Goal: Task Accomplishment & Management: Complete application form

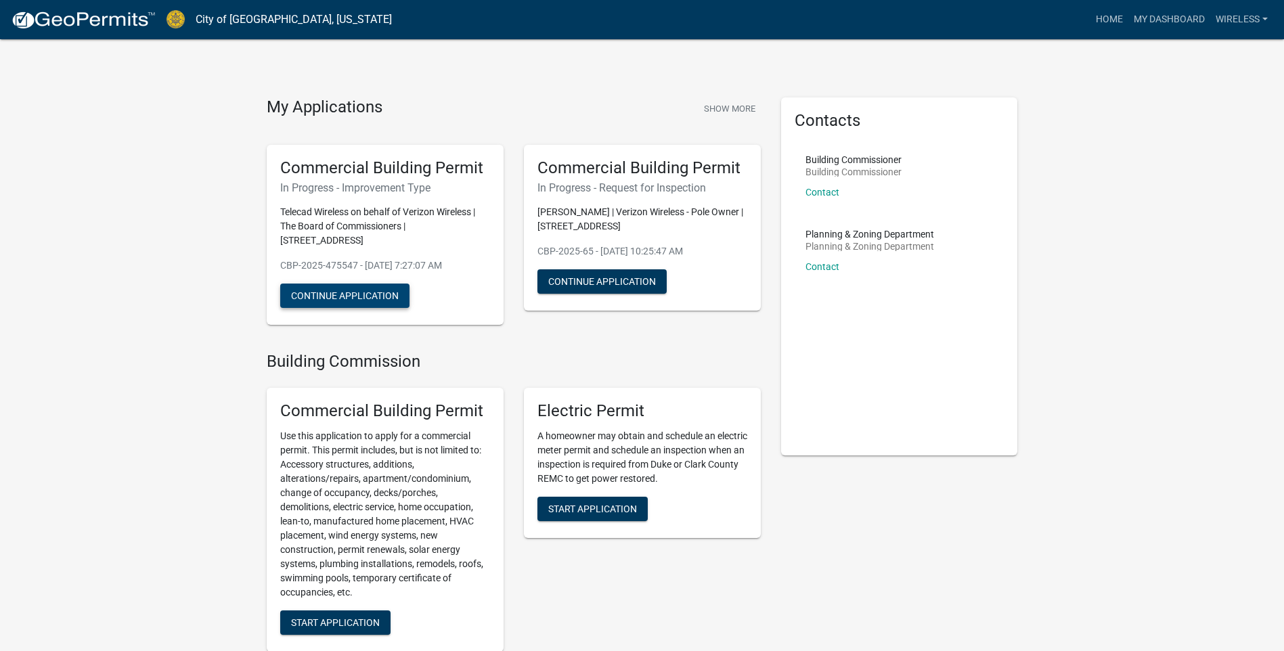
click at [349, 284] on button "Continue Application" at bounding box center [344, 296] width 129 height 24
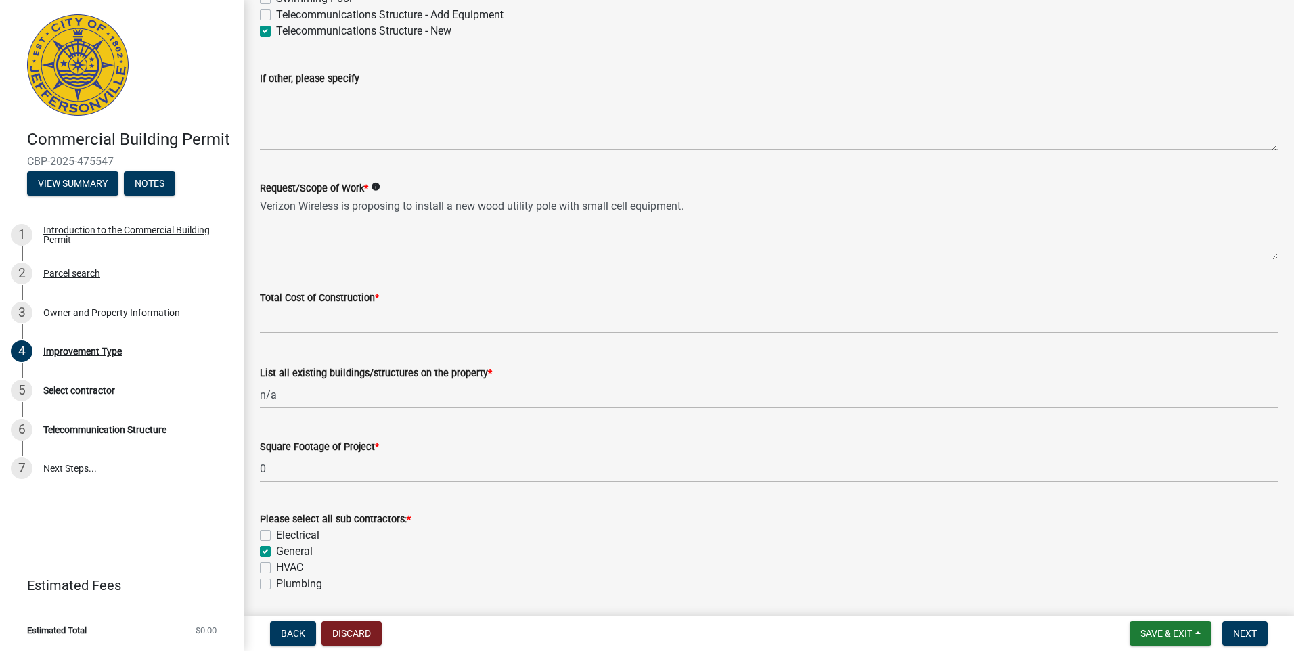
scroll to position [316, 0]
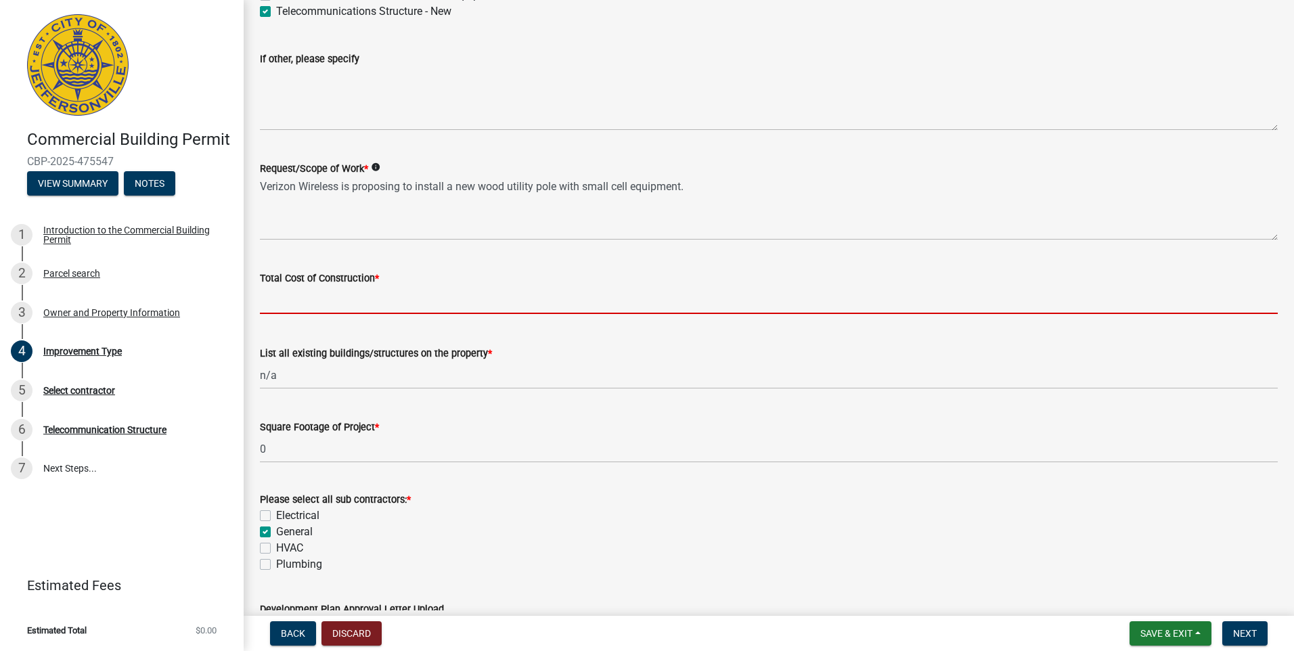
click at [303, 298] on input "text" at bounding box center [769, 300] width 1018 height 28
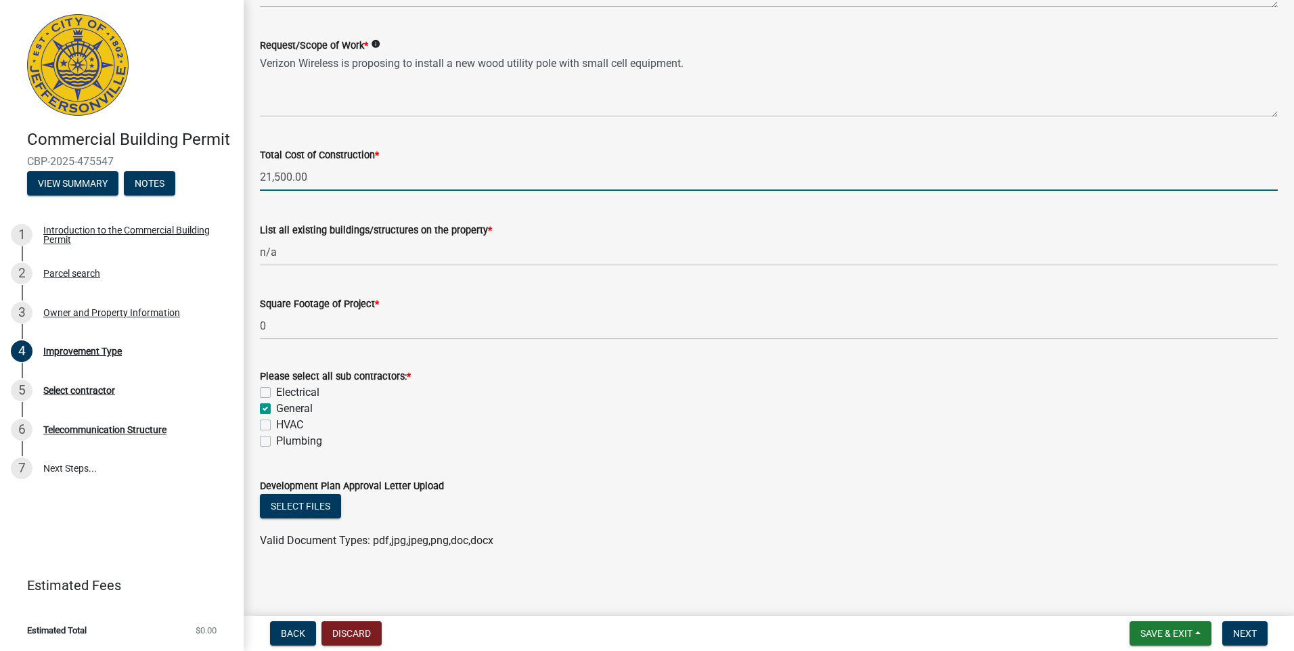
scroll to position [443, 0]
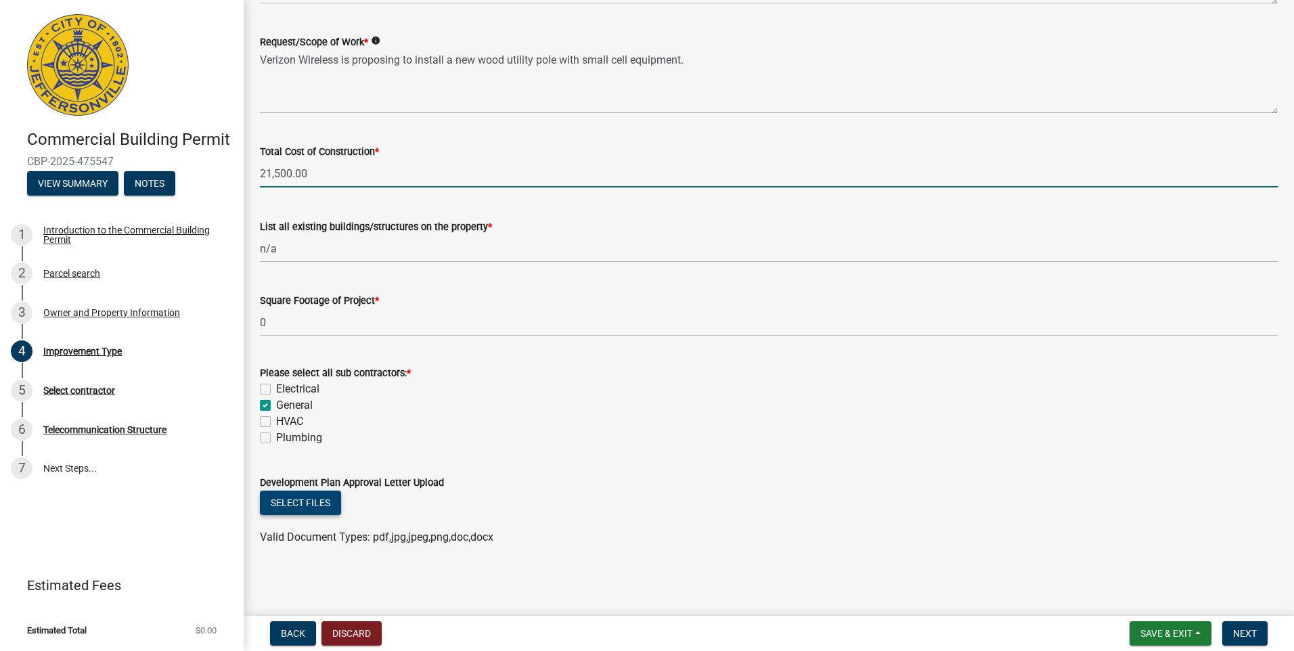
type input "21500"
click at [309, 510] on button "Select files" at bounding box center [300, 503] width 81 height 24
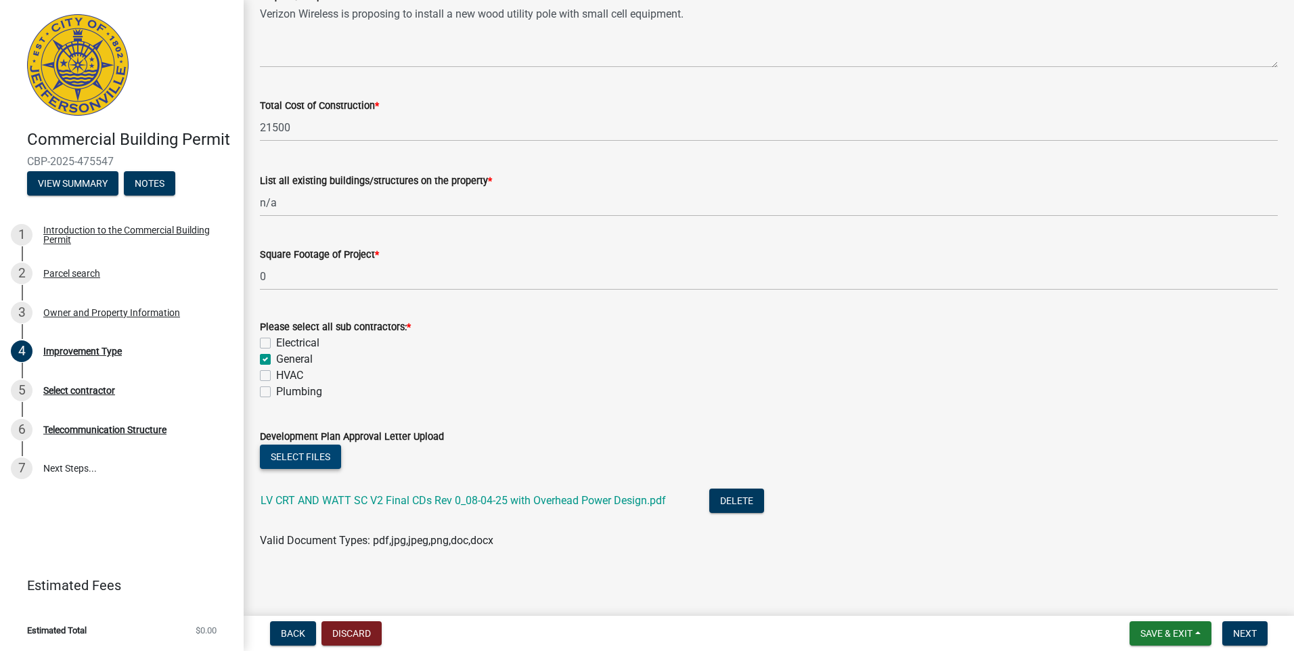
scroll to position [492, 0]
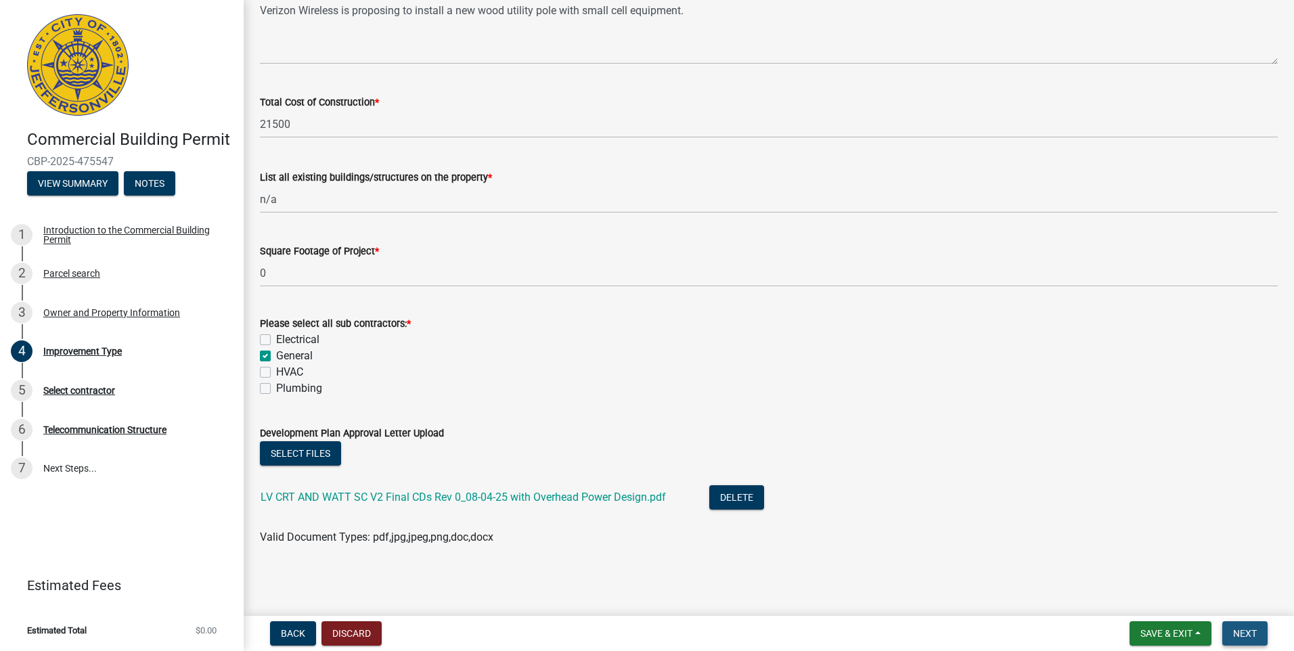
click at [1236, 634] on span "Next" at bounding box center [1245, 633] width 24 height 11
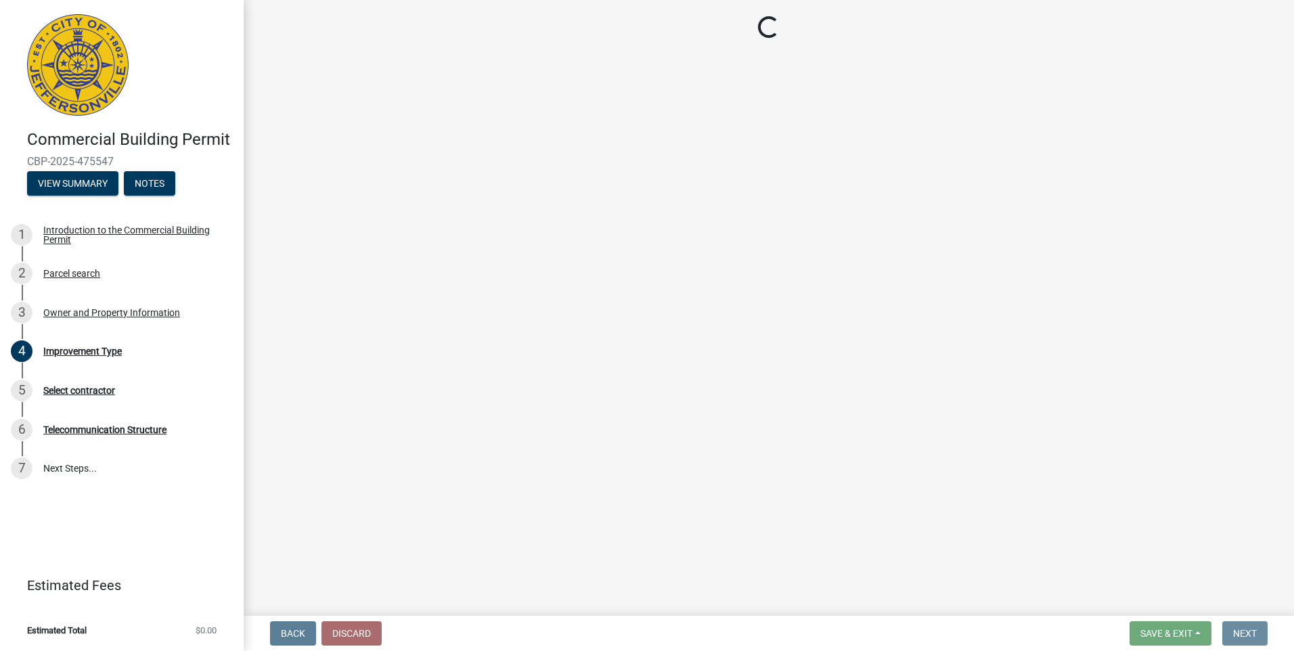
scroll to position [0, 0]
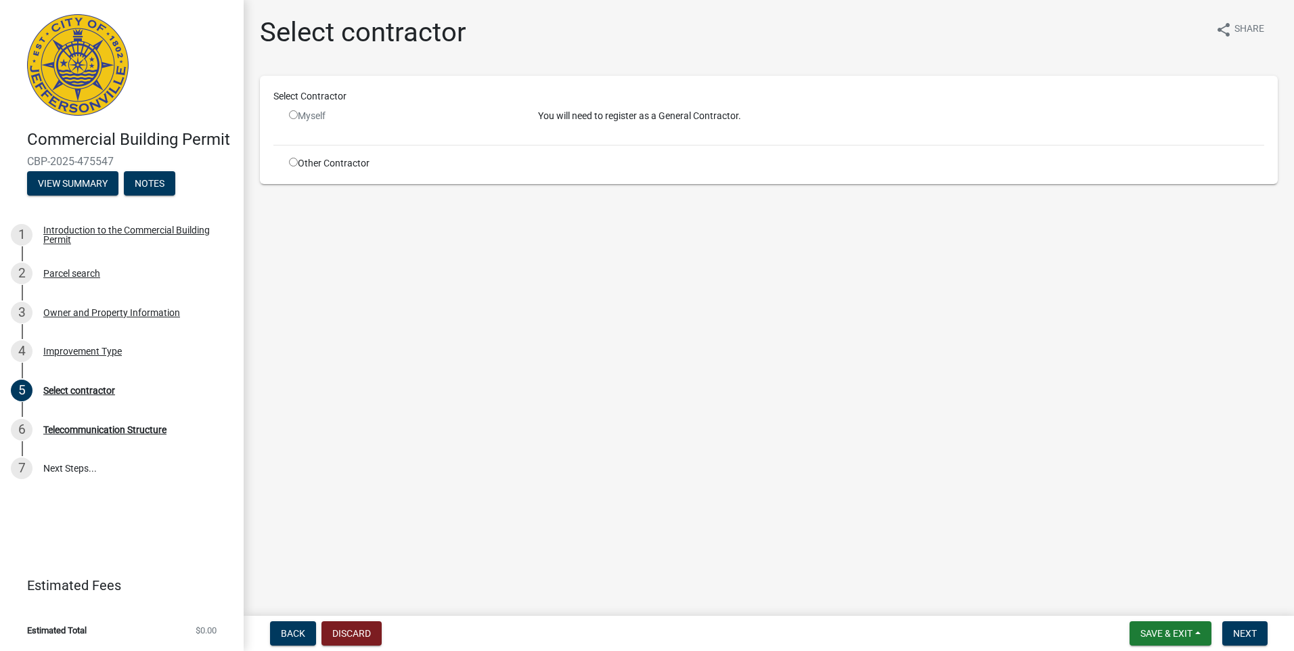
click at [291, 160] on input "radio" at bounding box center [293, 162] width 9 height 9
radio input "true"
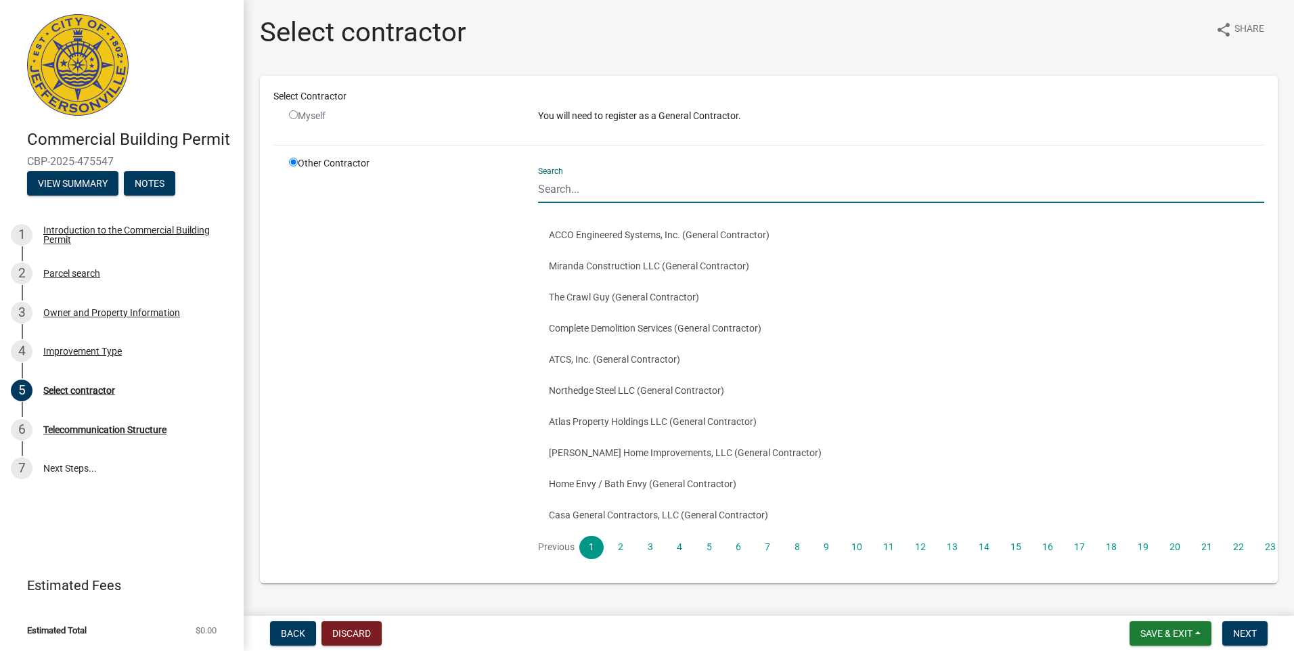
click at [567, 183] on input "Search" at bounding box center [901, 189] width 726 height 28
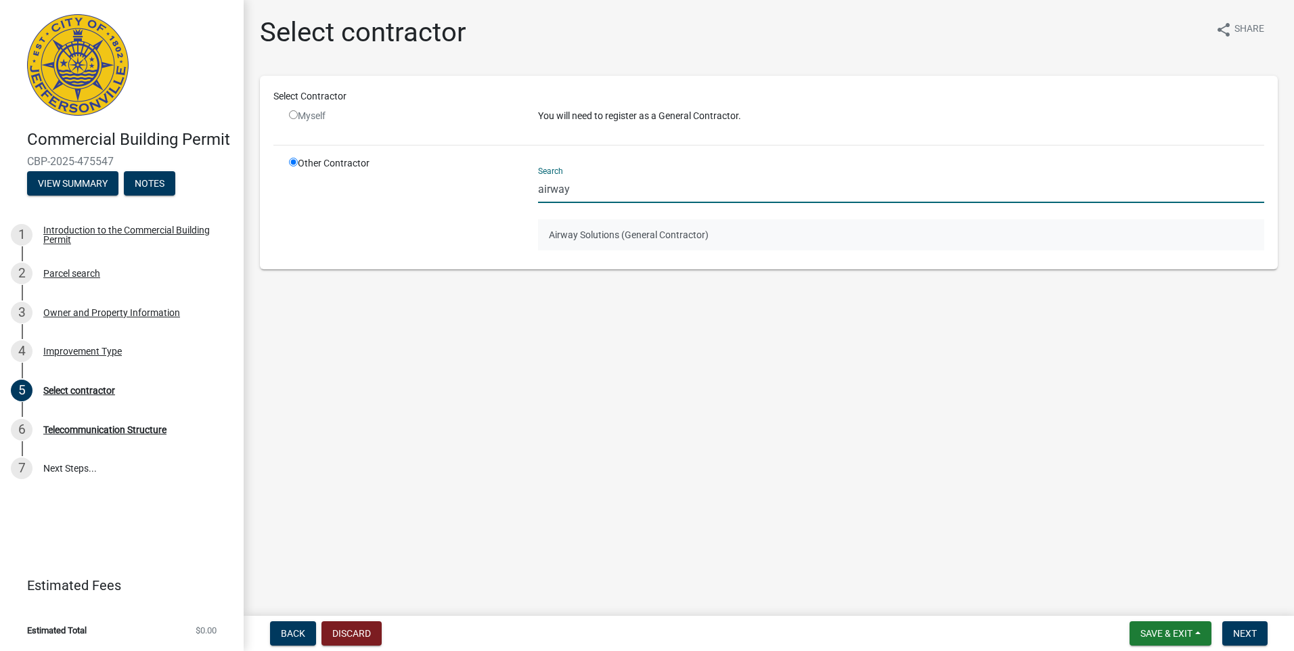
type input "airway"
click at [585, 234] on button "Airway Solutions (General Contractor)" at bounding box center [901, 234] width 726 height 31
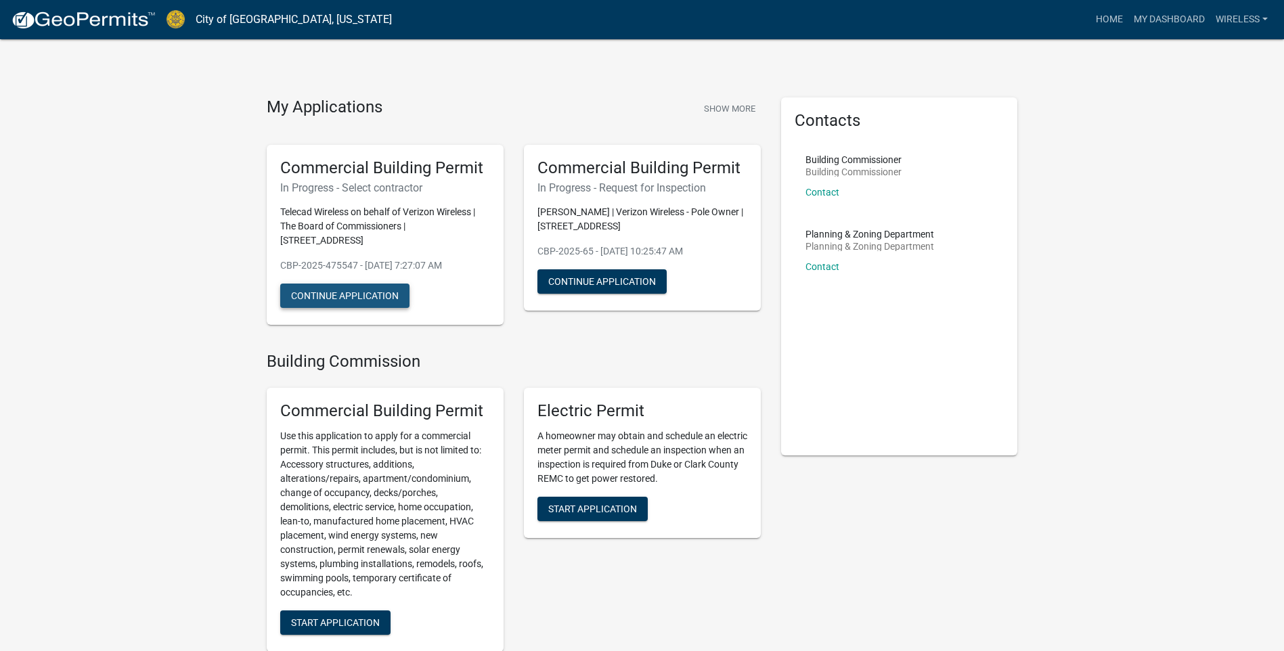
click at [345, 288] on button "Continue Application" at bounding box center [344, 296] width 129 height 24
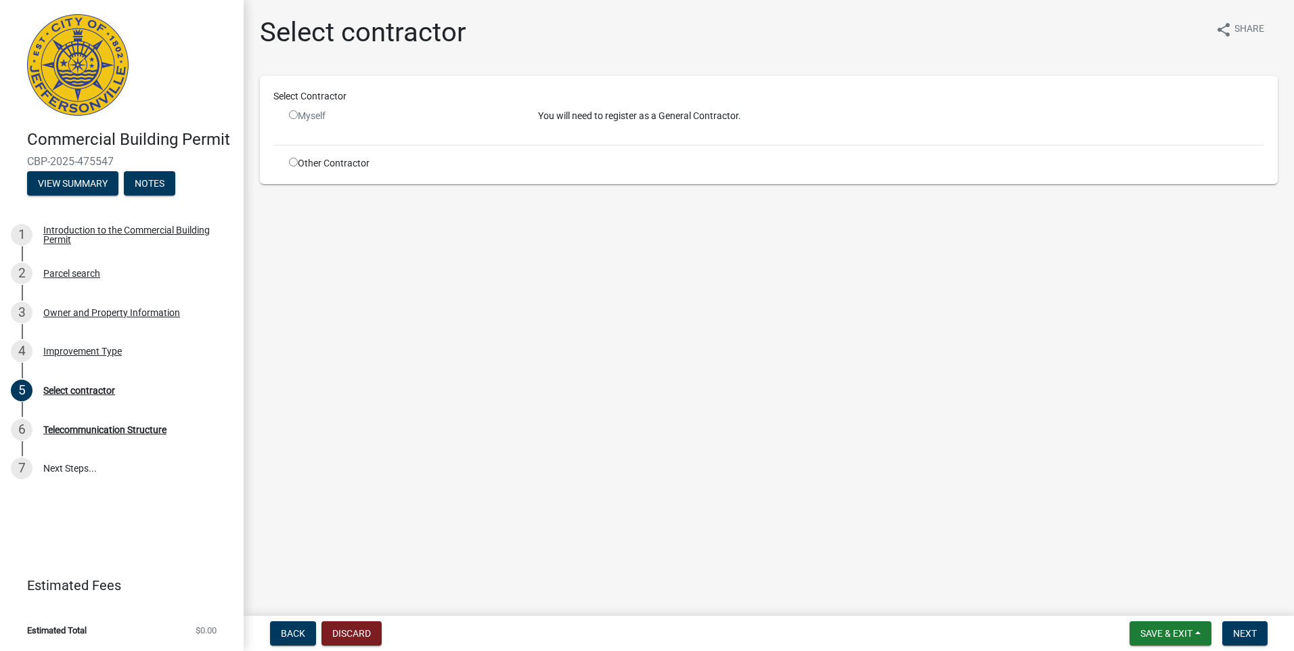
click at [295, 160] on input "radio" at bounding box center [293, 162] width 9 height 9
radio input "true"
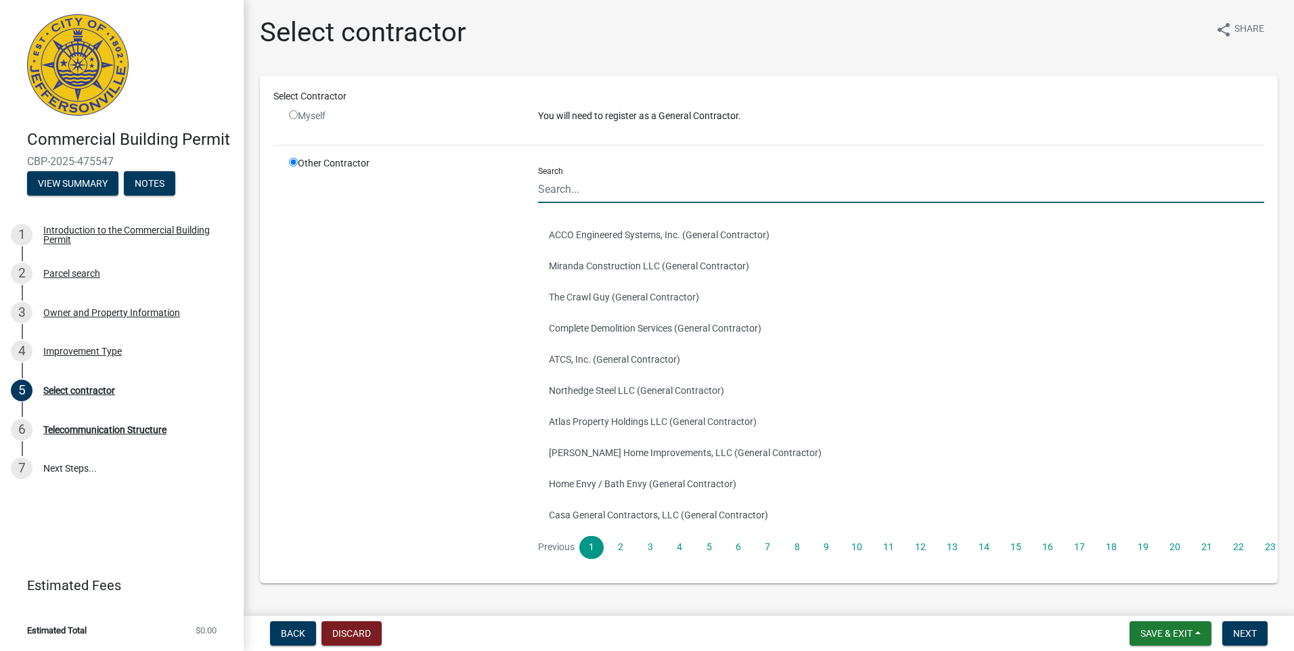
click at [560, 186] on input "Search" at bounding box center [901, 189] width 726 height 28
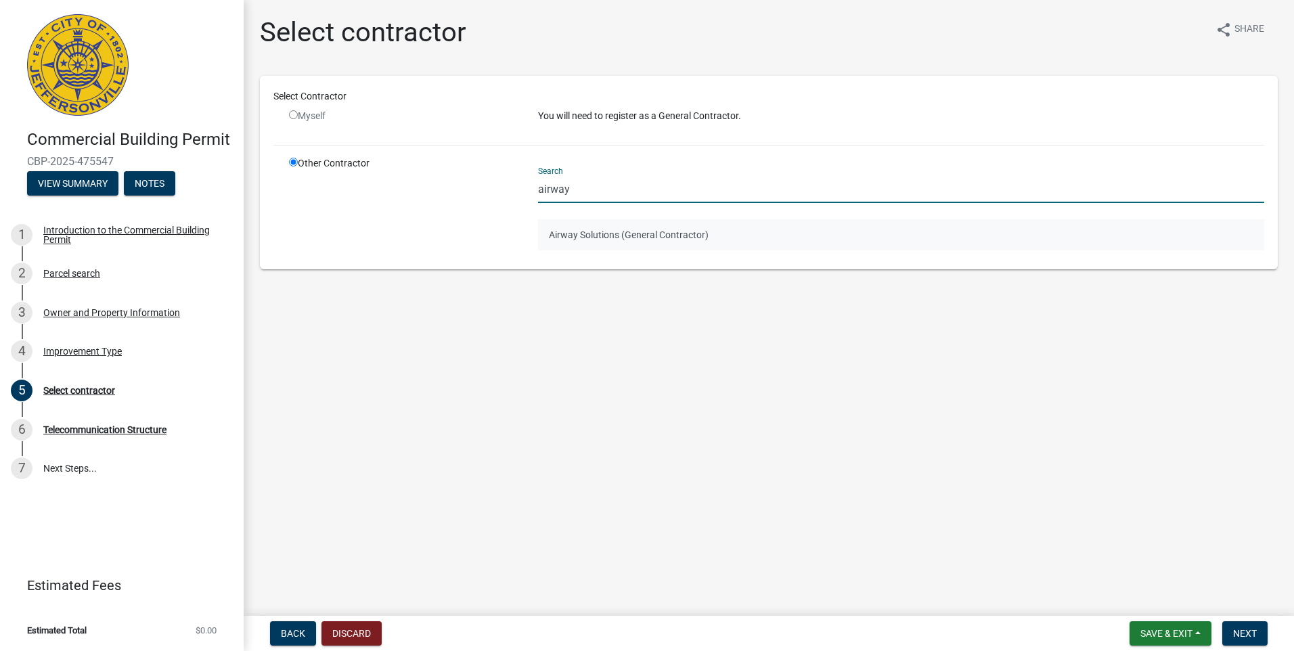
type input "airway"
click at [597, 238] on button "Airway Solutions (General Contractor)" at bounding box center [901, 234] width 726 height 31
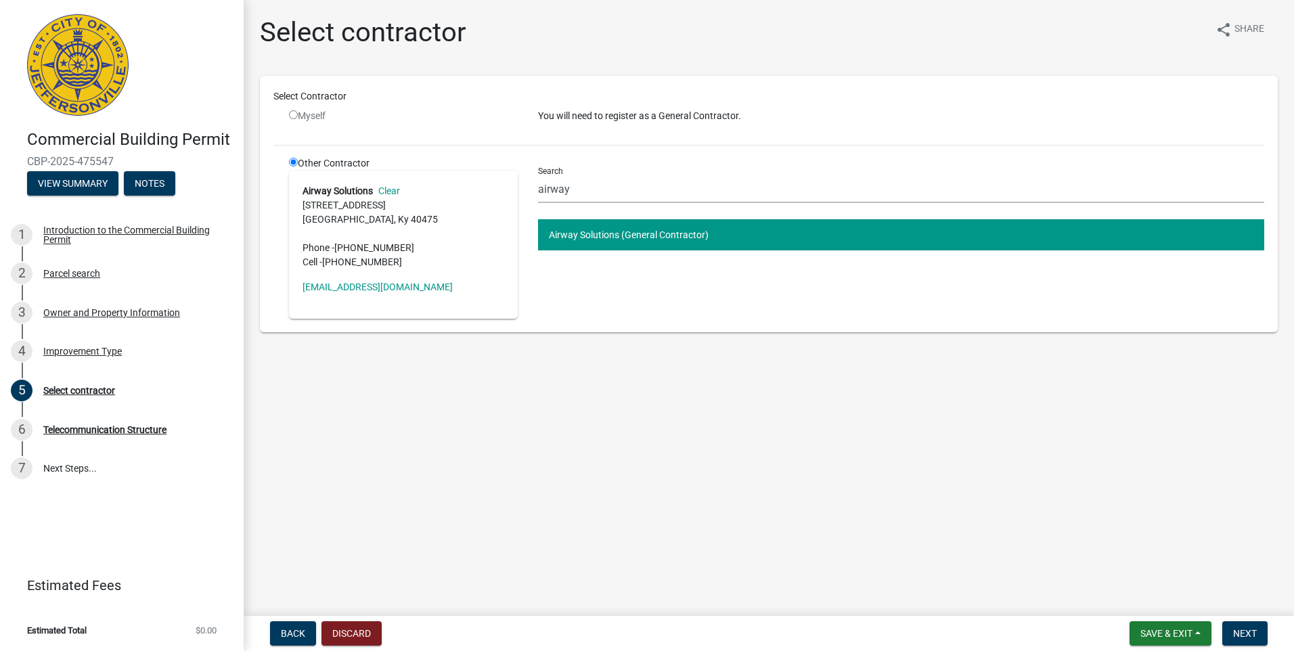
click at [568, 234] on button "Airway Solutions (General Contractor)" at bounding box center [901, 234] width 726 height 31
click at [625, 234] on button "Airway Solutions (General Contractor)" at bounding box center [901, 234] width 726 height 31
click at [1260, 632] on button "Next" at bounding box center [1244, 633] width 45 height 24
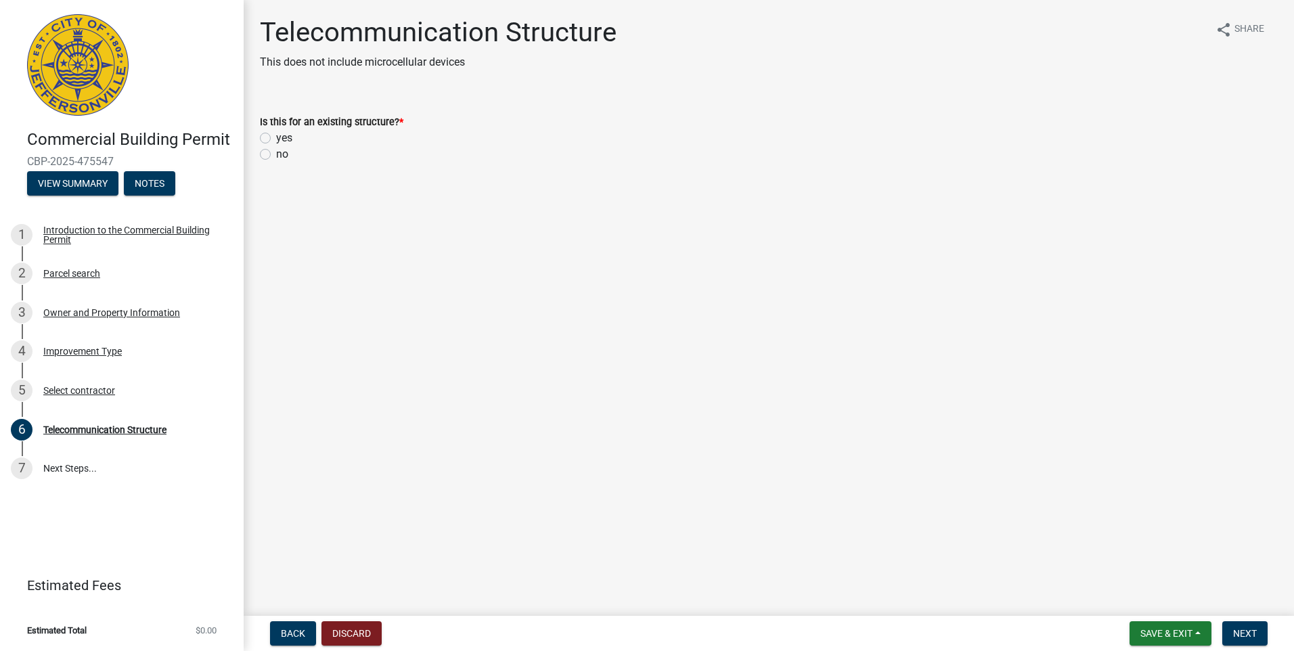
click at [276, 155] on label "no" at bounding box center [282, 154] width 12 height 16
click at [276, 155] on input "no" at bounding box center [280, 150] width 9 height 9
radio input "true"
click at [1257, 637] on span "Next" at bounding box center [1245, 633] width 24 height 11
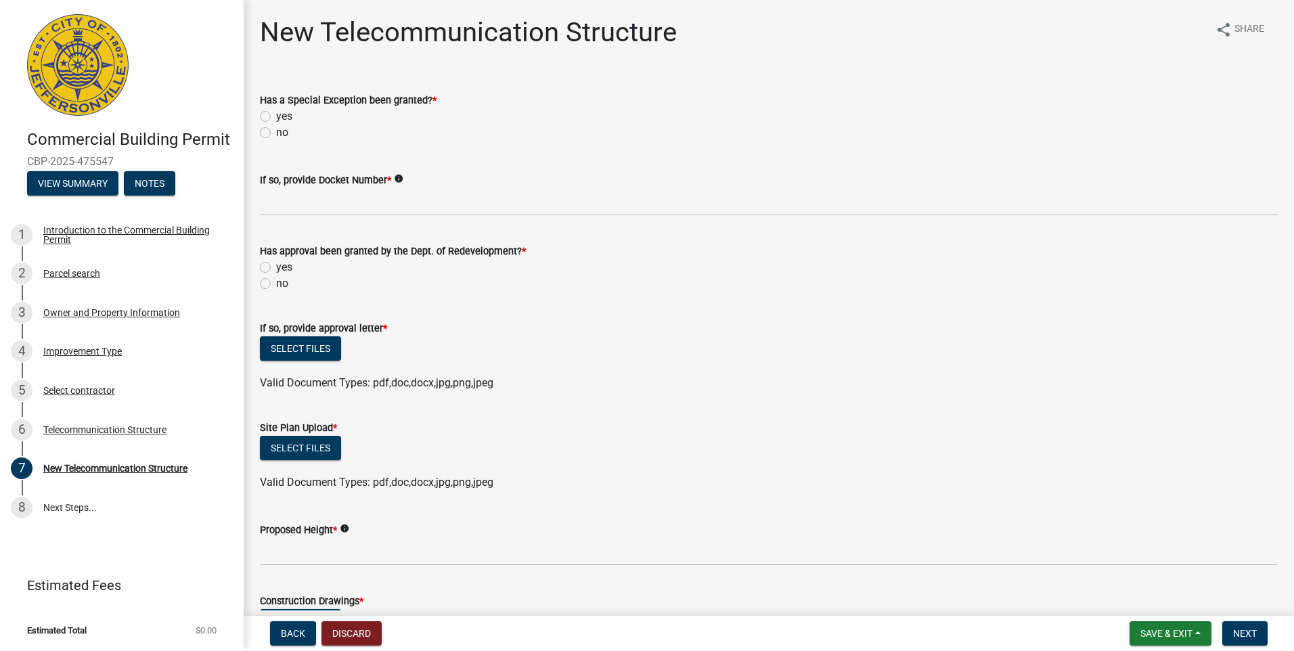
click at [276, 132] on label "no" at bounding box center [282, 133] width 12 height 16
click at [276, 132] on input "no" at bounding box center [280, 129] width 9 height 9
radio input "true"
click at [276, 283] on label "no" at bounding box center [282, 283] width 12 height 16
click at [276, 283] on input "no" at bounding box center [280, 279] width 9 height 9
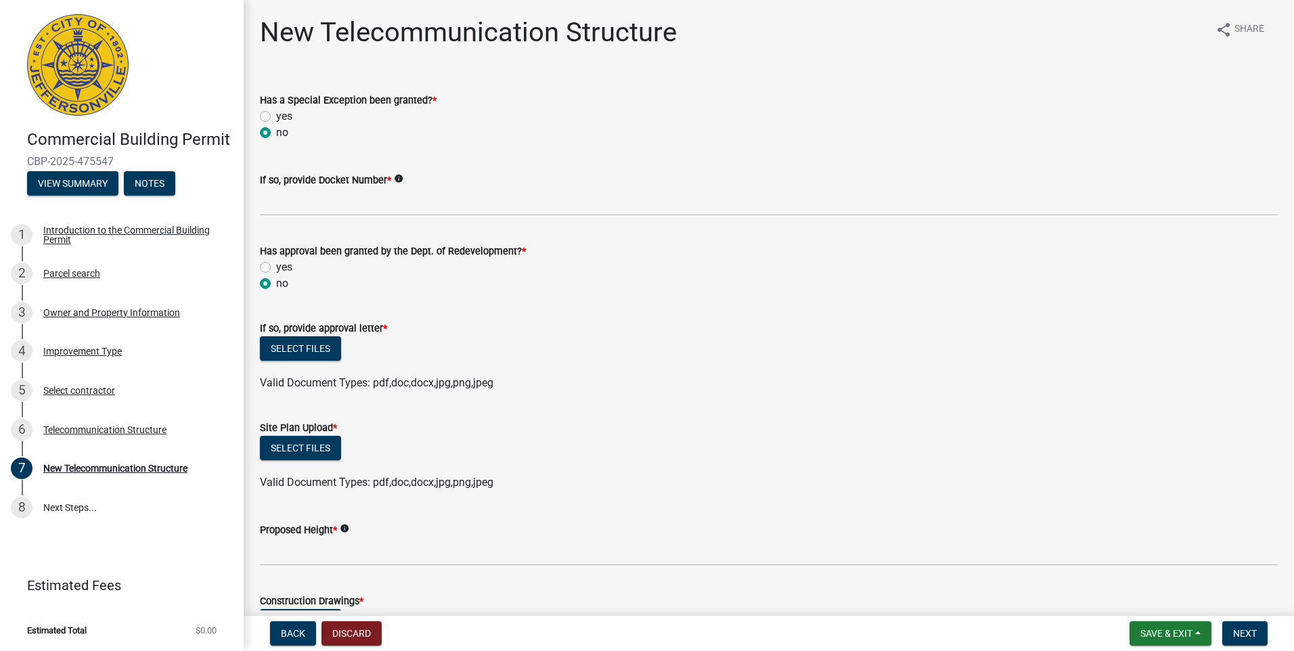
radio input "true"
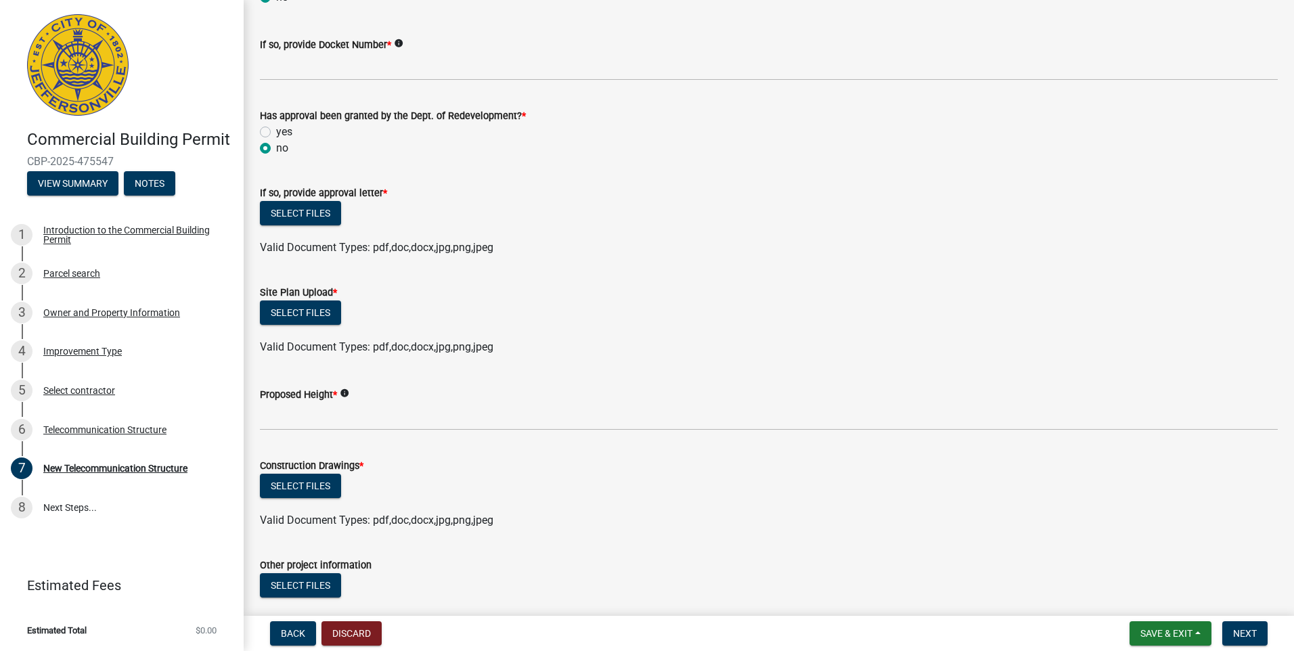
scroll to position [158, 0]
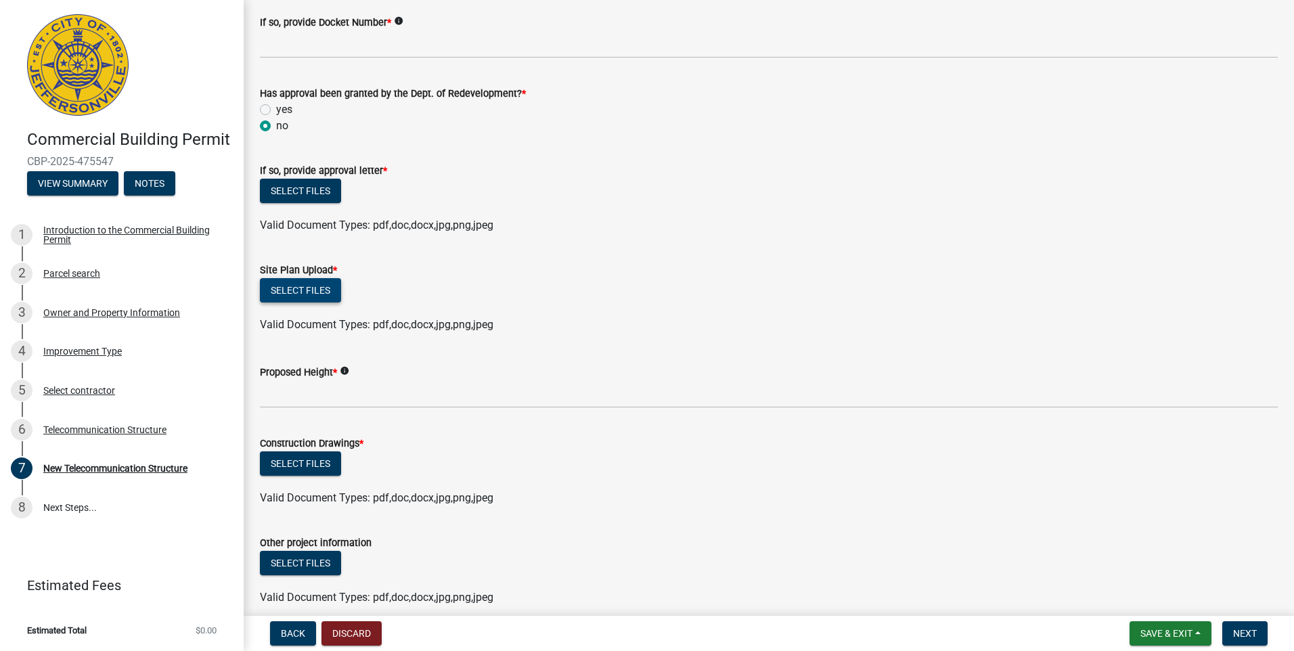
click at [303, 291] on button "Select files" at bounding box center [300, 290] width 81 height 24
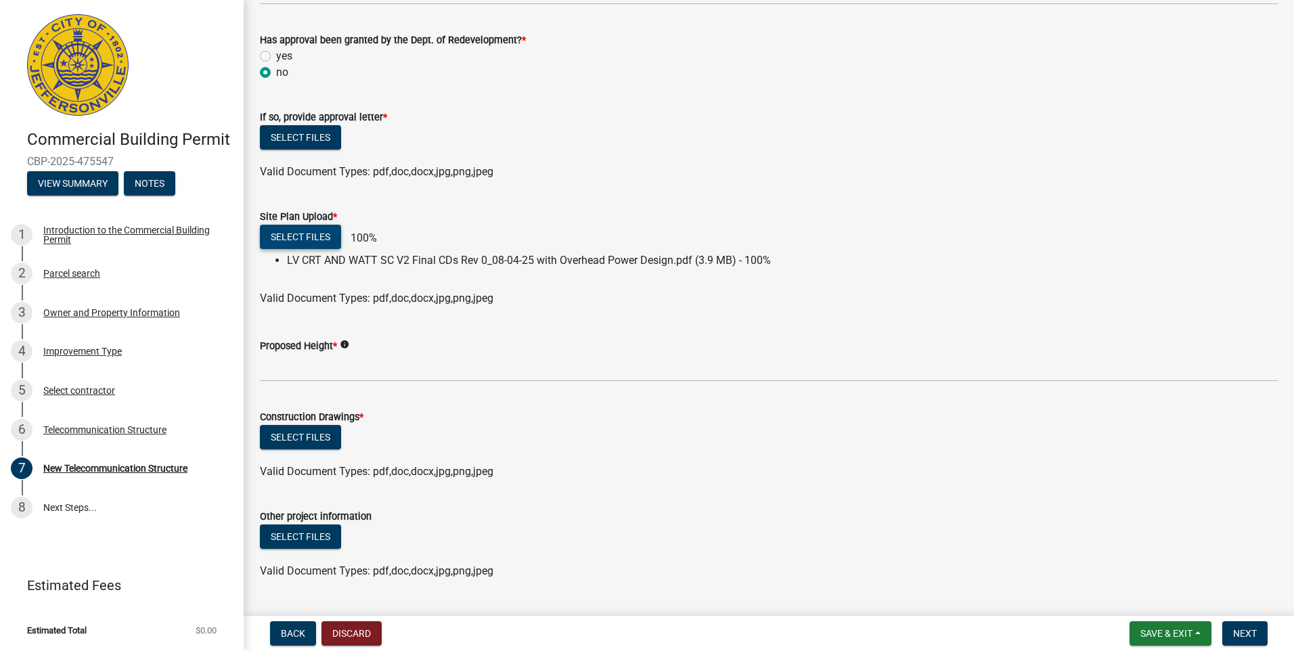
scroll to position [225, 0]
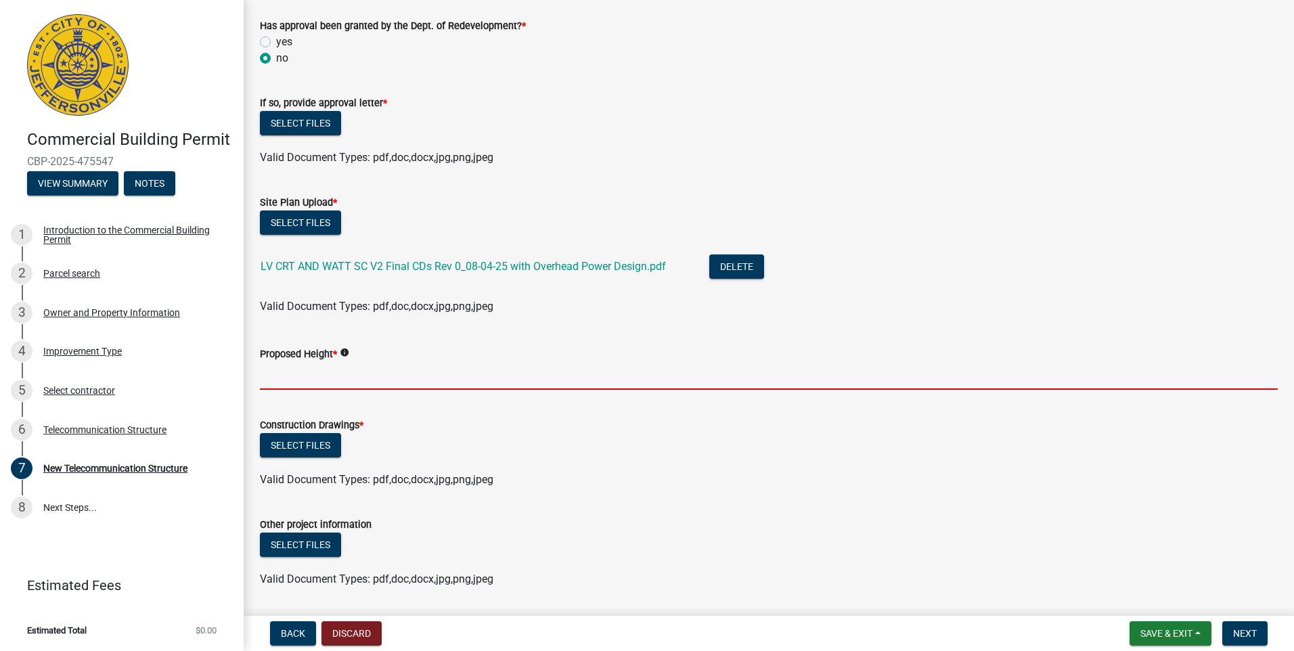
click at [319, 363] on input "Proposed Height *" at bounding box center [769, 376] width 1018 height 28
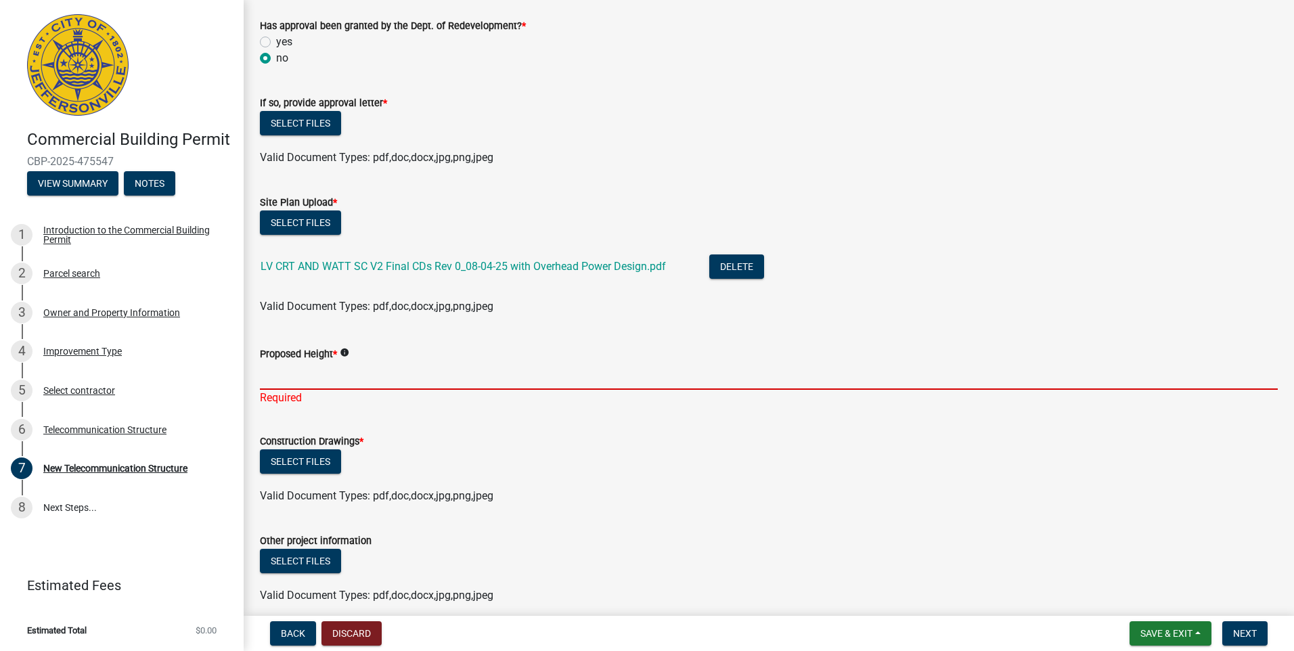
click at [290, 380] on input "Proposed Height *" at bounding box center [769, 376] width 1018 height 28
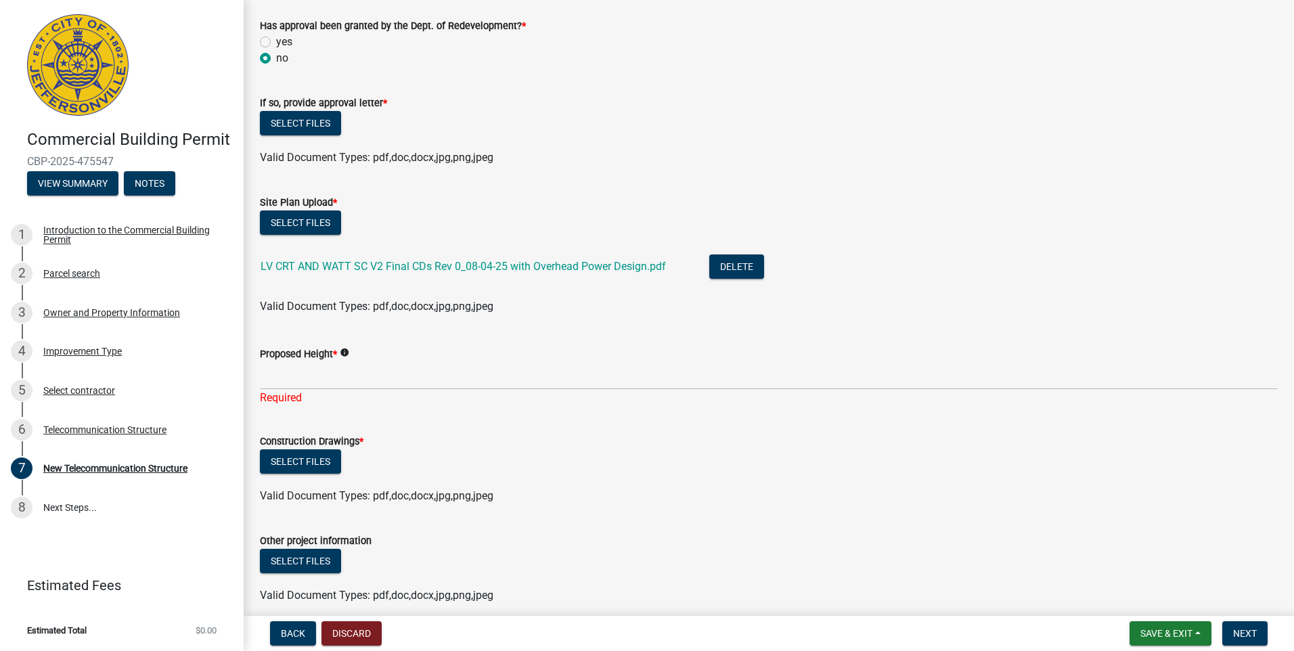
click at [347, 353] on icon "info" at bounding box center [344, 352] width 9 height 9
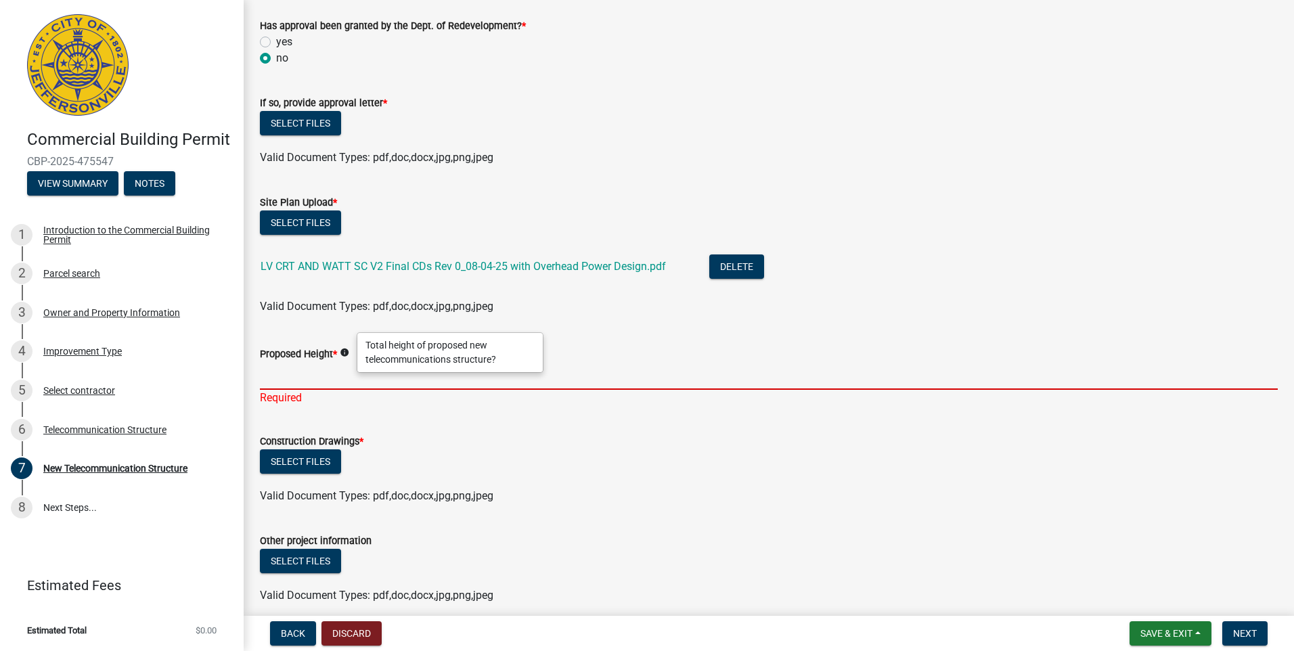
click at [289, 380] on input "Proposed Height *" at bounding box center [769, 376] width 1018 height 28
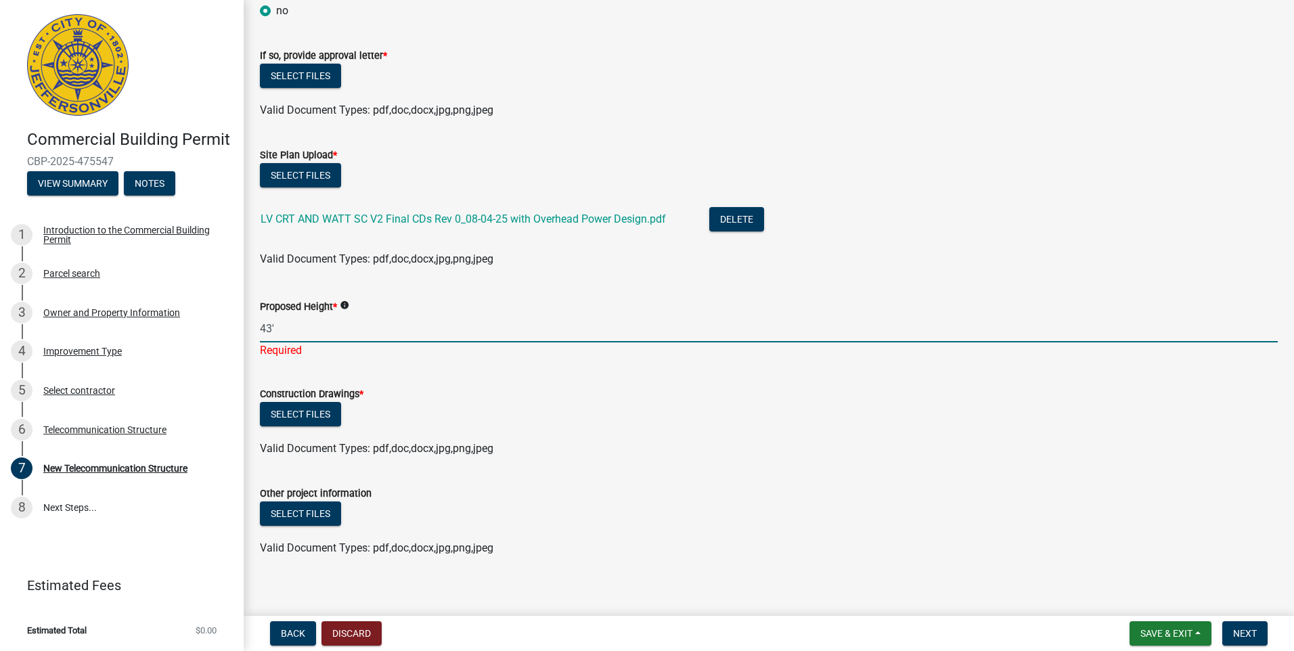
scroll to position [284, 0]
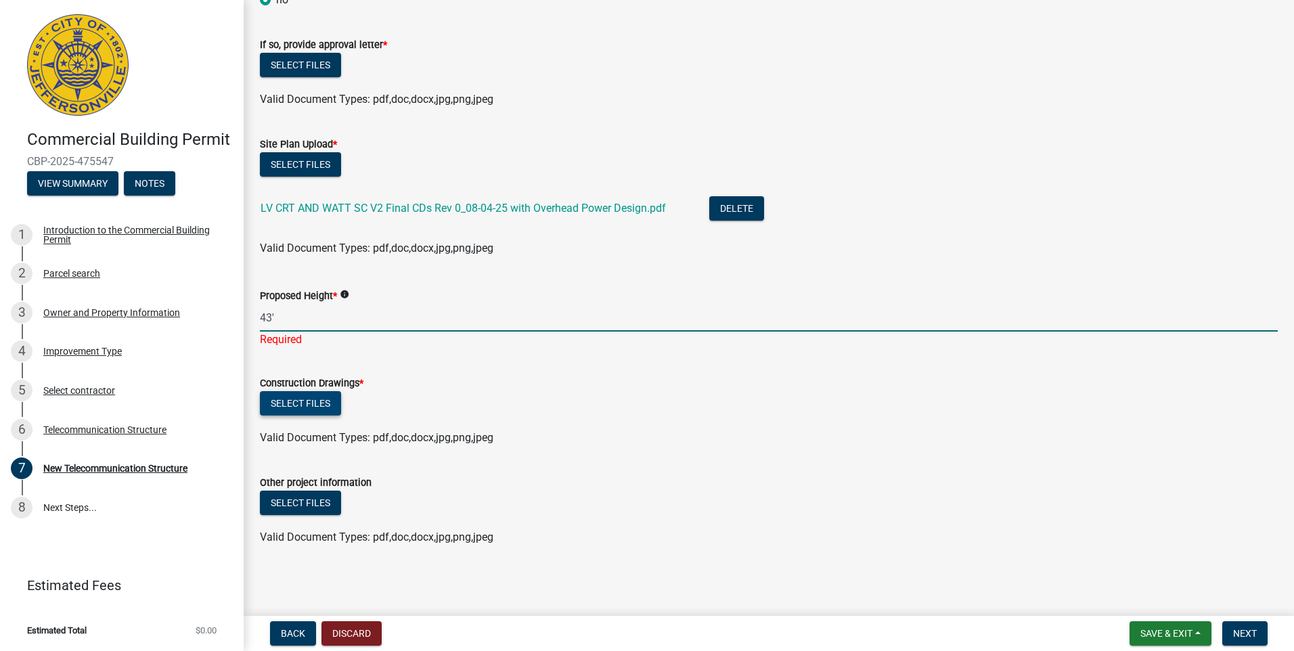
type input "43'"
click at [284, 399] on button "Select files" at bounding box center [300, 403] width 81 height 24
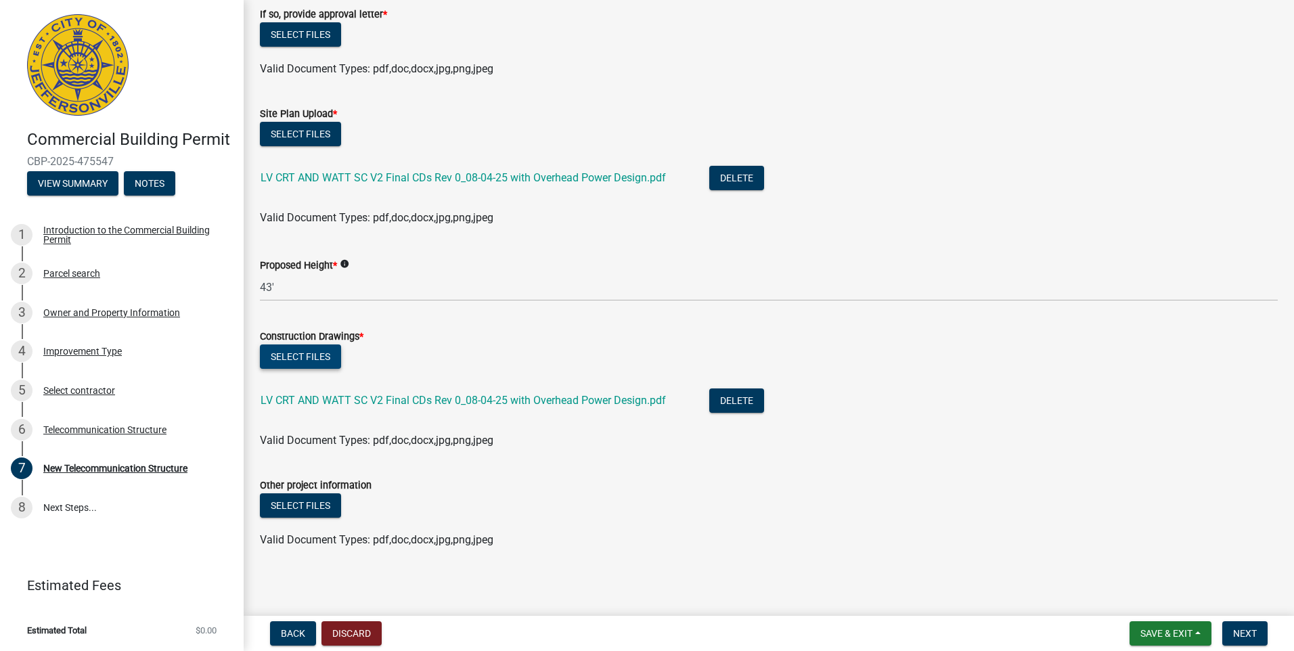
scroll to position [317, 0]
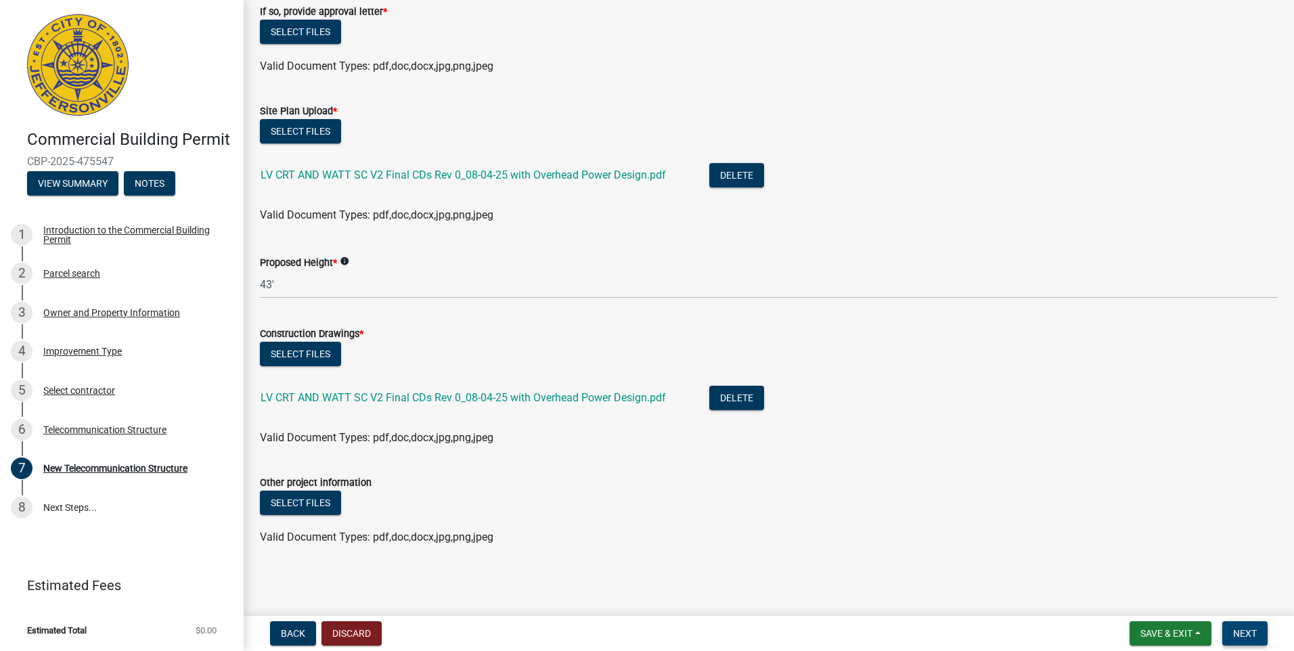
click at [1251, 629] on span "Next" at bounding box center [1245, 633] width 24 height 11
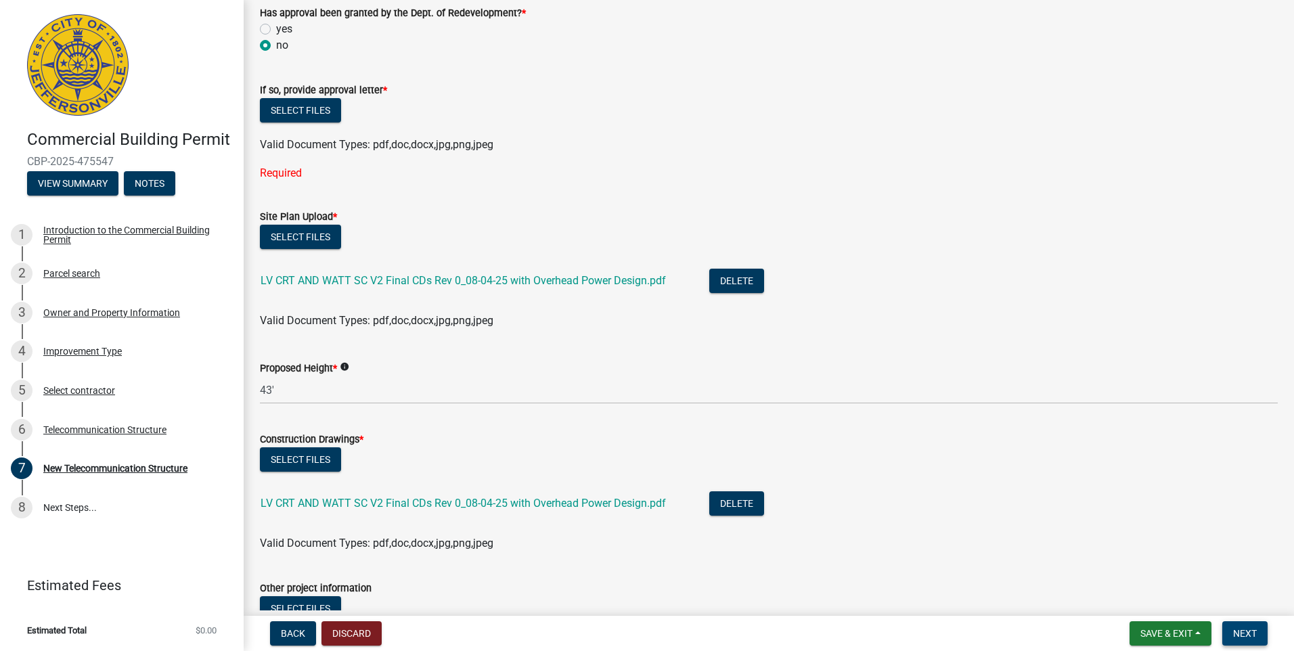
scroll to position [243, 0]
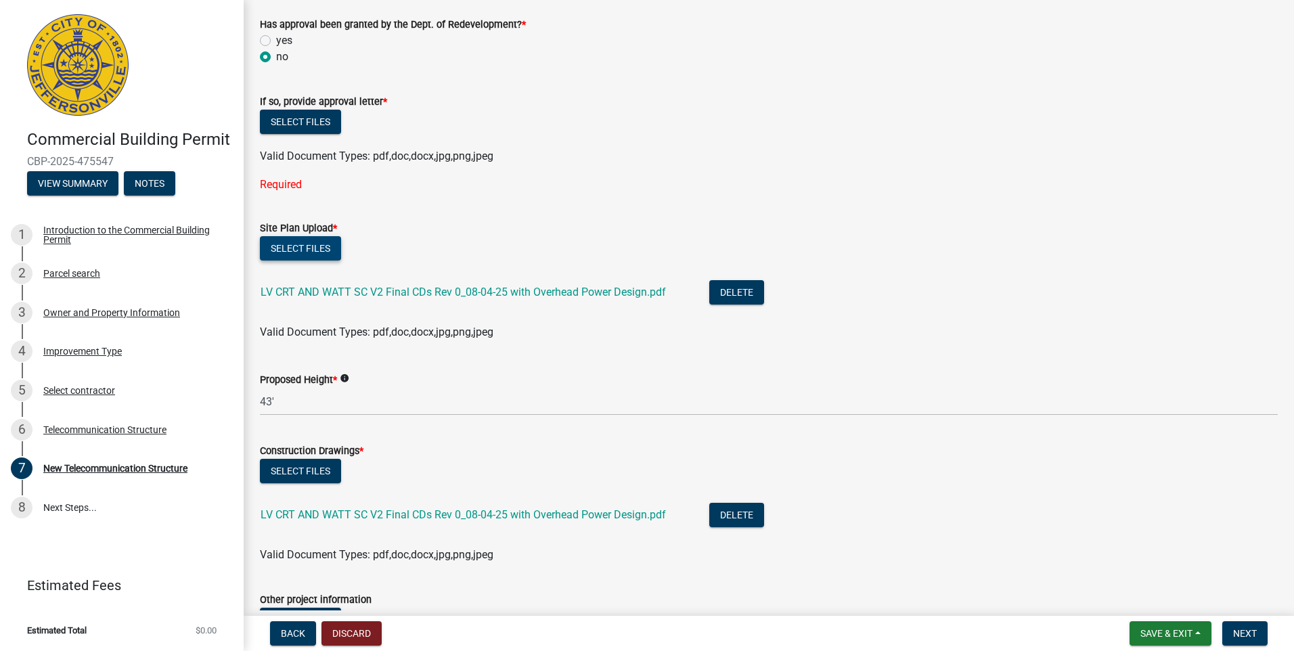
click at [299, 250] on button "Select files" at bounding box center [300, 248] width 81 height 24
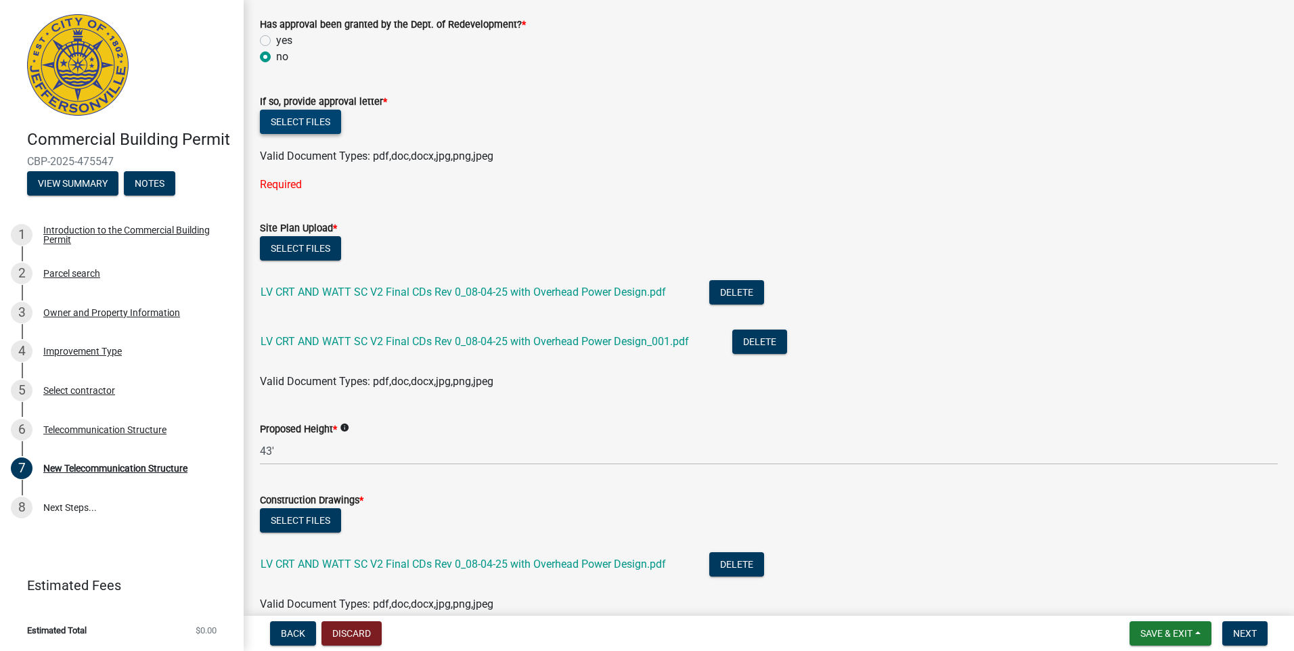
click at [317, 123] on button "Select files" at bounding box center [300, 122] width 81 height 24
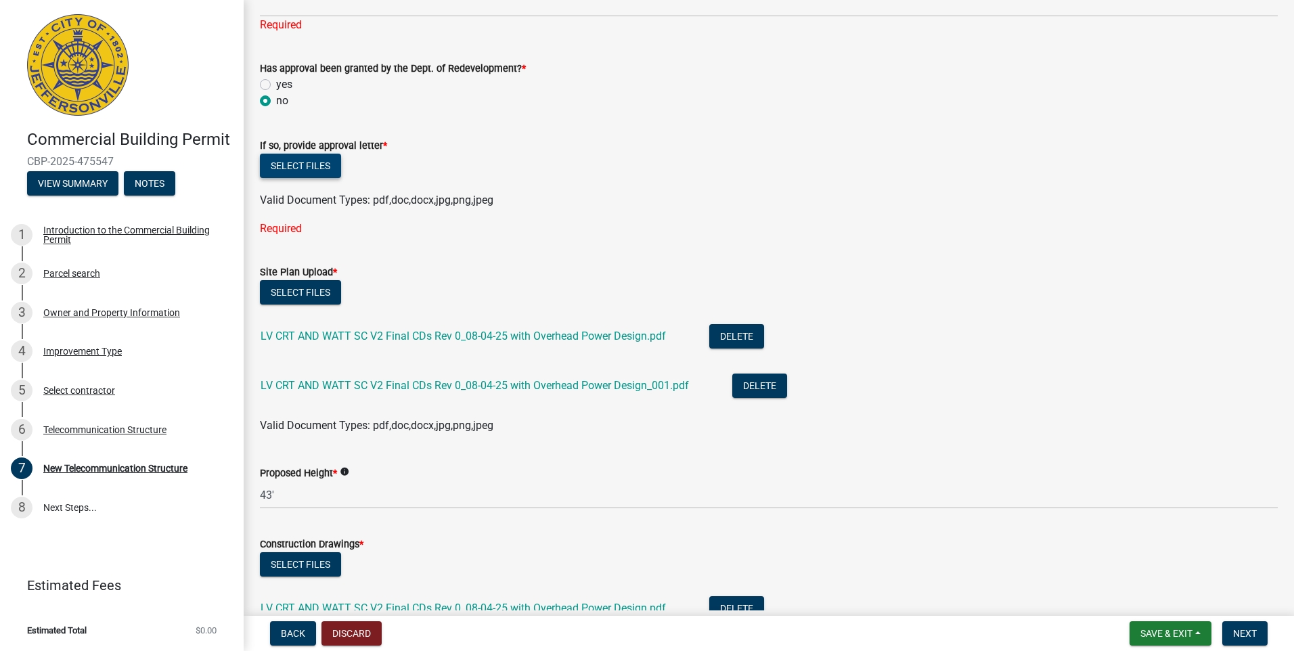
scroll to position [198, 0]
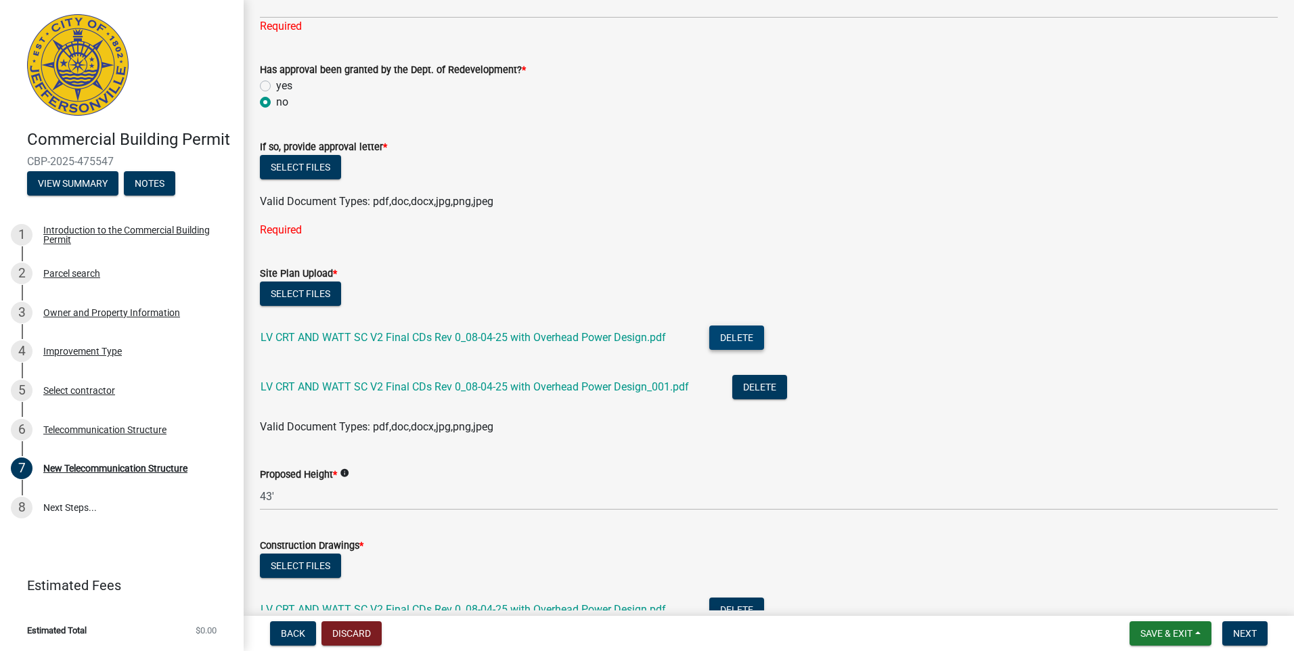
click at [722, 334] on button "Delete" at bounding box center [736, 338] width 55 height 24
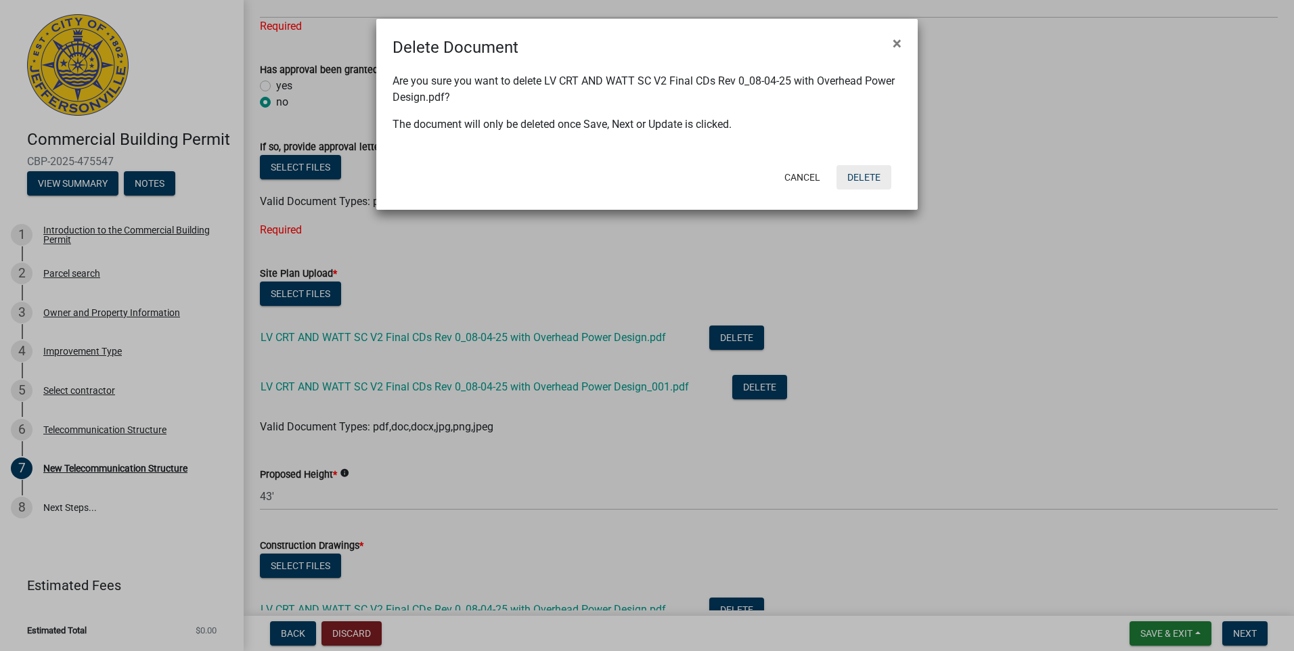
click at [859, 177] on button "Delete" at bounding box center [864, 177] width 55 height 24
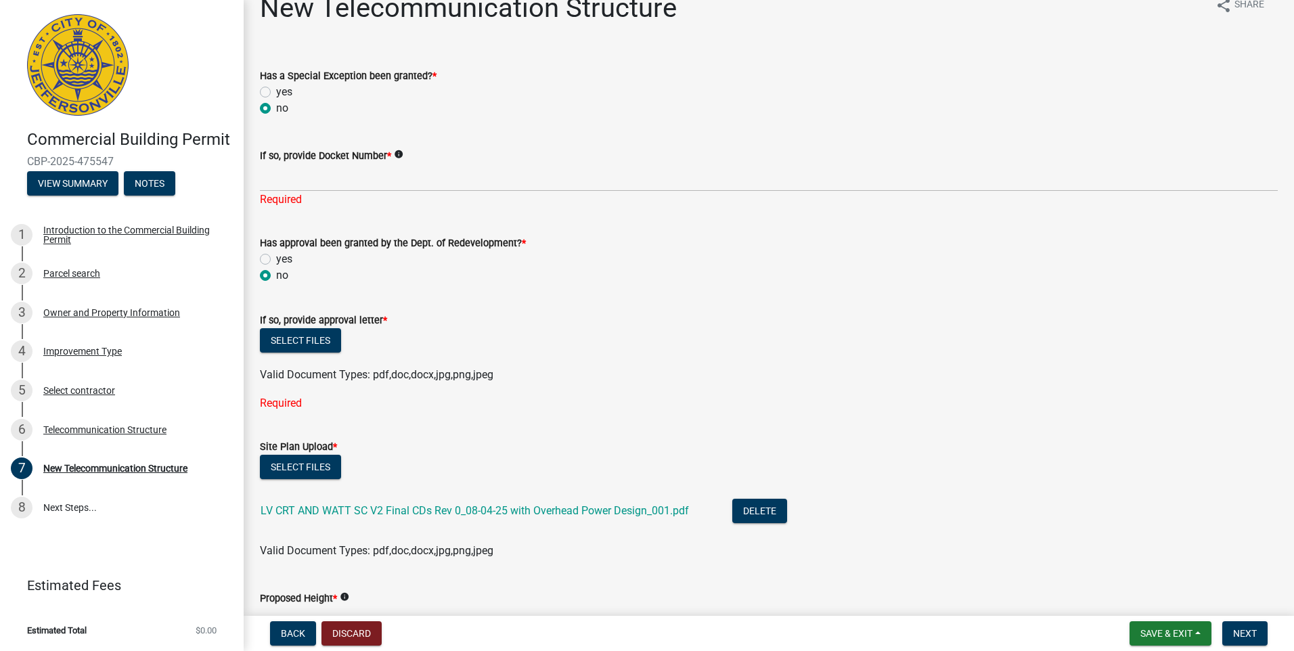
scroll to position [0, 0]
